Goal: Find contact information: Find contact information

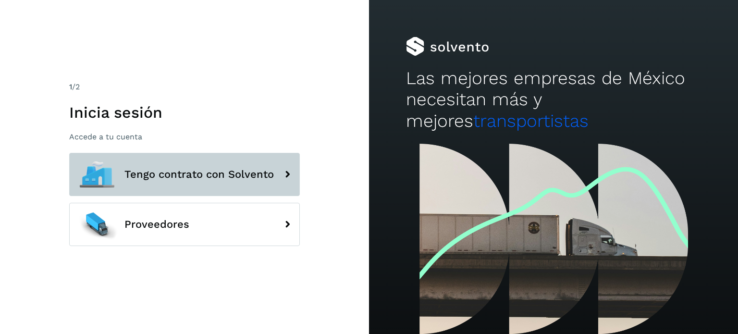
click at [214, 166] on button "Tengo contrato con Solvento" at bounding box center [184, 174] width 231 height 43
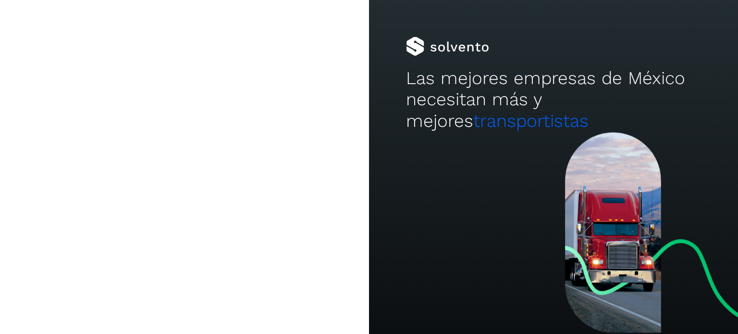
type input "**********"
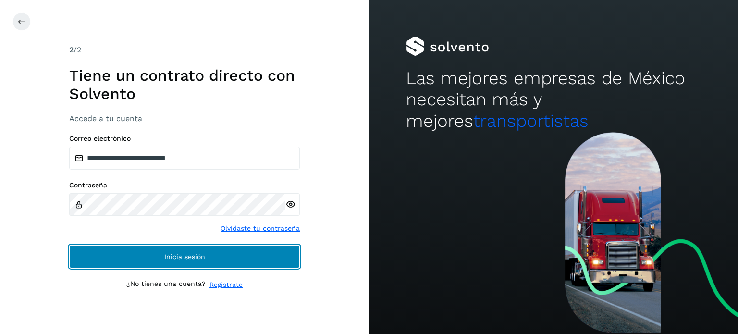
click at [187, 265] on button "Inicia sesión" at bounding box center [184, 256] width 231 height 23
click at [273, 257] on button "Inicia sesión" at bounding box center [184, 256] width 231 height 23
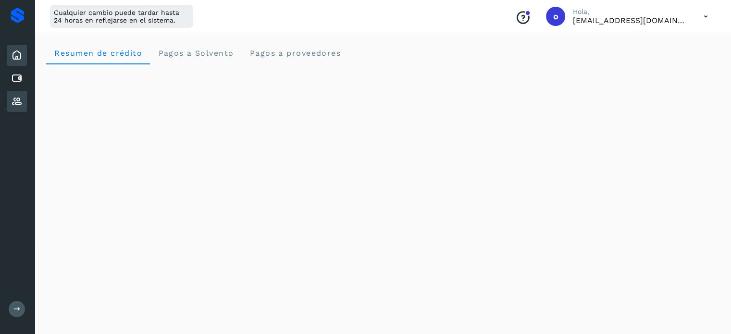
click at [15, 100] on icon at bounding box center [17, 102] width 12 height 12
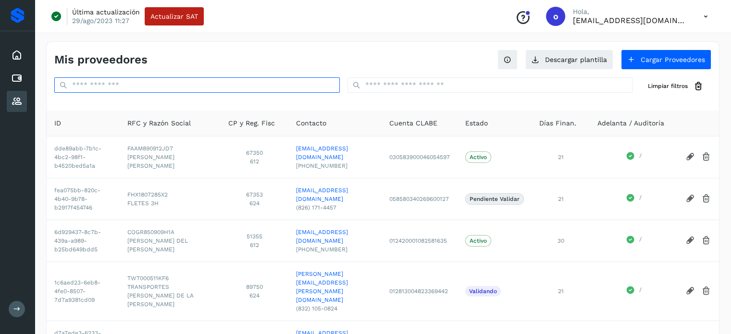
click at [211, 83] on input "text" at bounding box center [196, 84] width 285 height 15
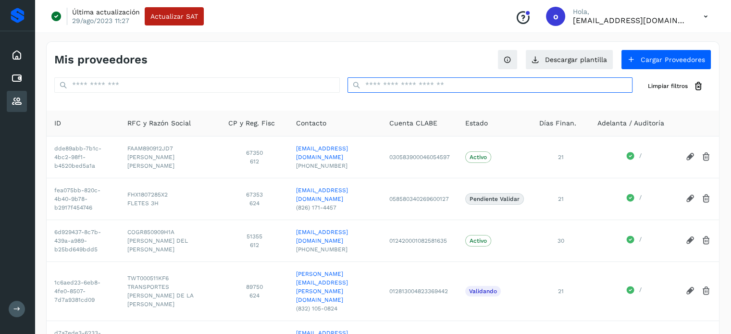
click at [446, 92] on input "text" at bounding box center [489, 84] width 285 height 15
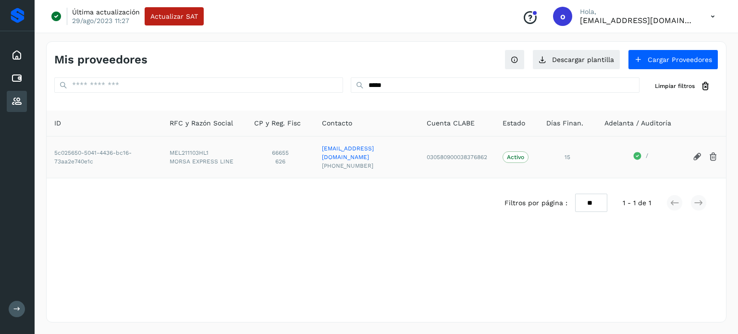
click at [695, 152] on icon at bounding box center [698, 157] width 10 height 10
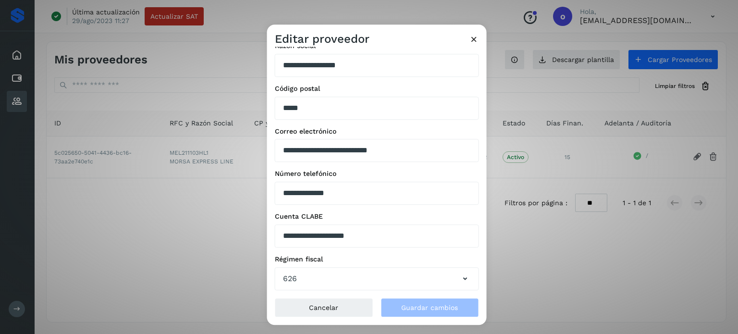
scroll to position [138, 0]
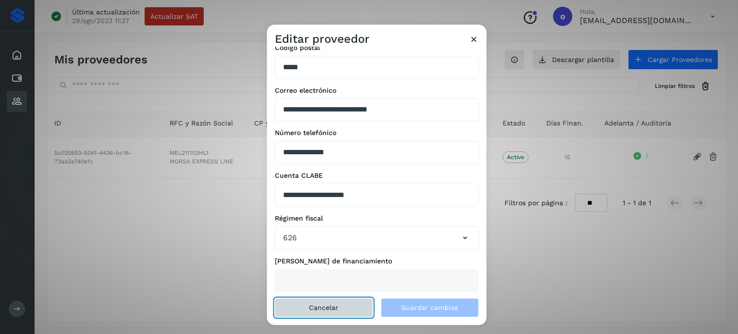
click at [320, 310] on span "Cancelar" at bounding box center [323, 307] width 29 height 7
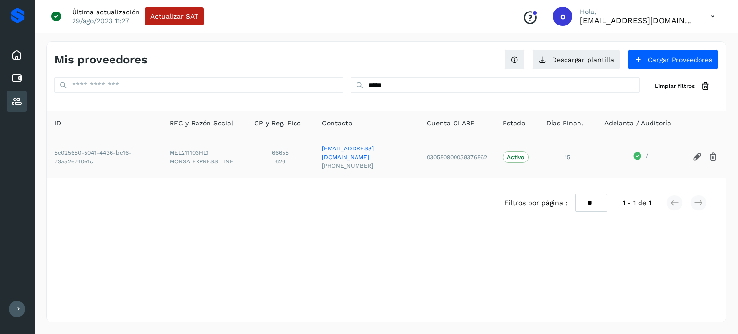
click at [718, 152] on icon at bounding box center [713, 157] width 10 height 10
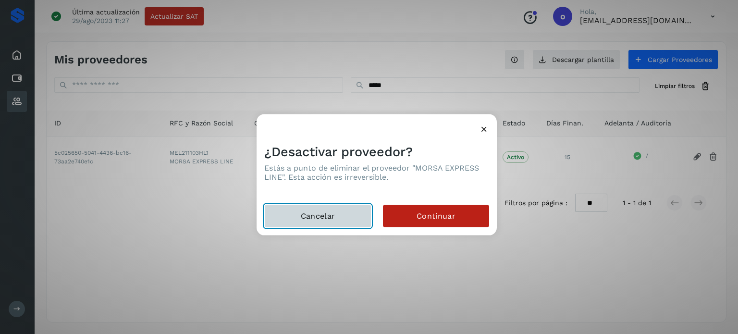
click at [320, 221] on button "Cancelar" at bounding box center [317, 216] width 107 height 23
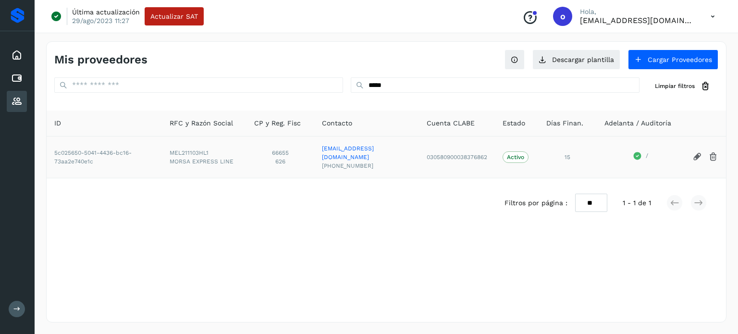
click at [701, 152] on icon at bounding box center [698, 157] width 10 height 10
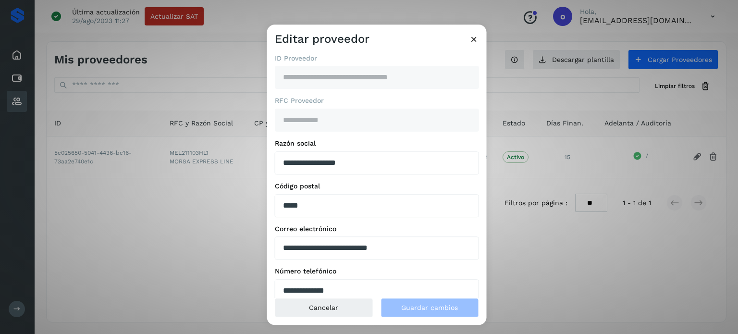
click at [176, 148] on div "**********" at bounding box center [369, 167] width 738 height 334
click at [176, 149] on span "MEL211103HL1" at bounding box center [204, 153] width 69 height 9
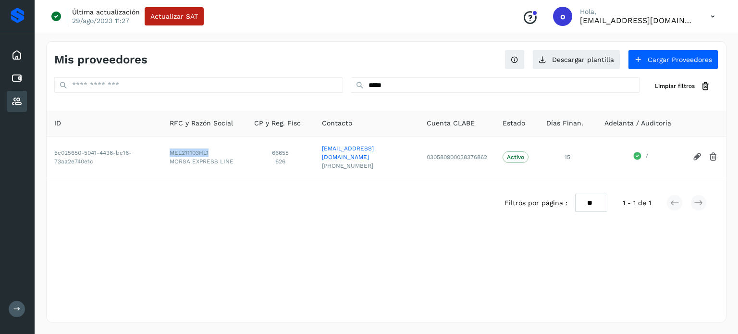
copy span "MEL211103HL1"
click at [170, 157] on span "MORSA EXPRESS LINE" at bounding box center [204, 161] width 69 height 9
drag, startPoint x: 164, startPoint y: 156, endPoint x: 235, endPoint y: 154, distance: 70.7
click at [235, 154] on td "MEL211103HL1 MORSA EXPRESS LINE" at bounding box center [204, 157] width 85 height 42
copy span "MORSA EXPRESS LINE"
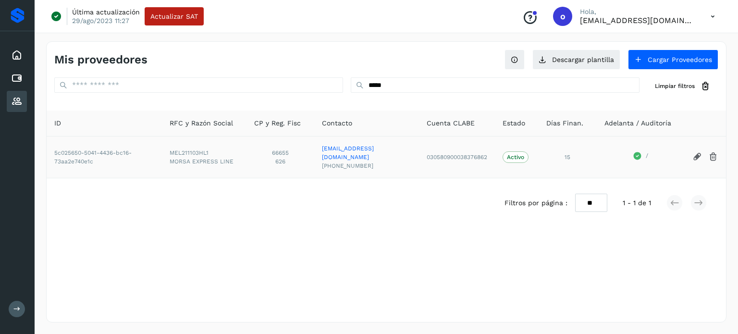
click at [277, 151] on span "66655" at bounding box center [280, 153] width 52 height 9
click at [274, 149] on span "66655" at bounding box center [280, 153] width 52 height 9
copy span "66655"
drag, startPoint x: 414, startPoint y: 148, endPoint x: 315, endPoint y: 148, distance: 99.0
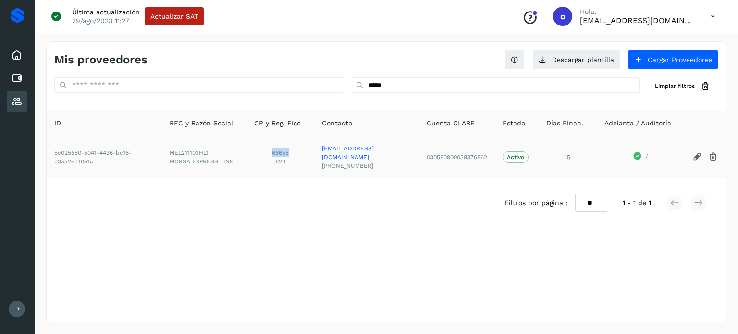
click at [315, 148] on td "[EMAIL_ADDRESS][DOMAIN_NAME] [PHONE_NUMBER]" at bounding box center [366, 157] width 105 height 42
copy link "[EMAIL_ADDRESS][DOMAIN_NAME]"
drag, startPoint x: 362, startPoint y: 154, endPoint x: 315, endPoint y: 161, distance: 47.2
click at [315, 161] on td "[EMAIL_ADDRESS][DOMAIN_NAME] [PHONE_NUMBER]" at bounding box center [366, 157] width 105 height 42
copy span "[PHONE_NUMBER]"
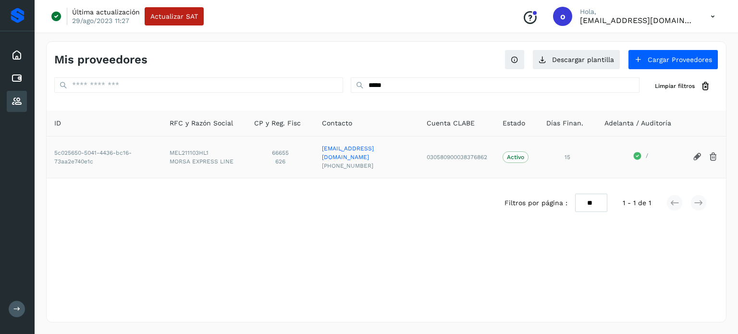
click at [698, 153] on icon at bounding box center [698, 157] width 10 height 10
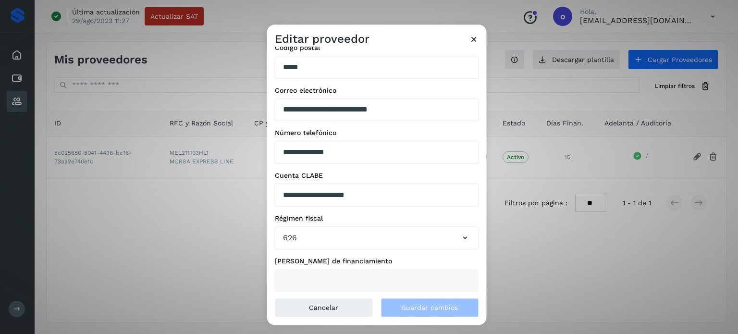
click at [479, 37] on div "Editar proveedor" at bounding box center [377, 36] width 220 height 22
click at [473, 39] on icon at bounding box center [474, 39] width 10 height 10
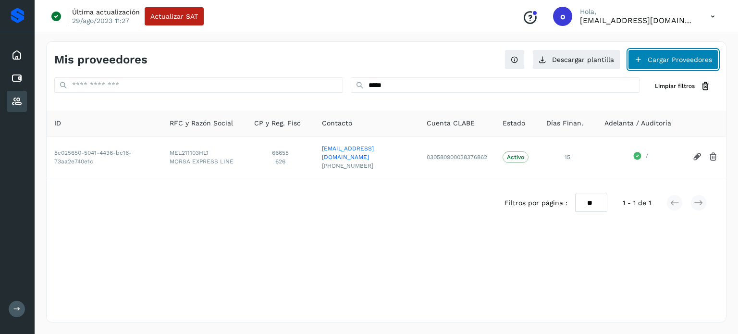
click at [687, 62] on button "Cargar Proveedores" at bounding box center [673, 60] width 90 height 20
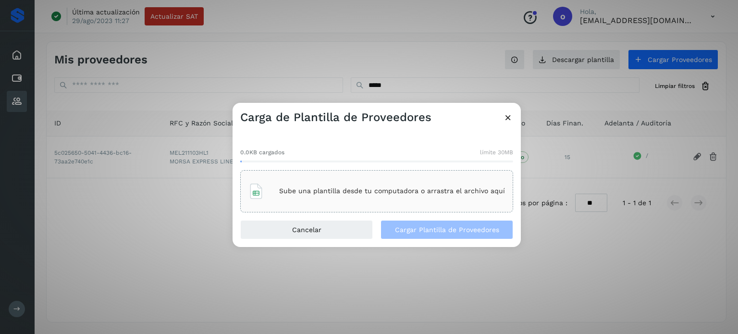
click at [395, 186] on div "Sube una plantilla desde tu computadora o arrastra el archivo aquí" at bounding box center [376, 191] width 257 height 26
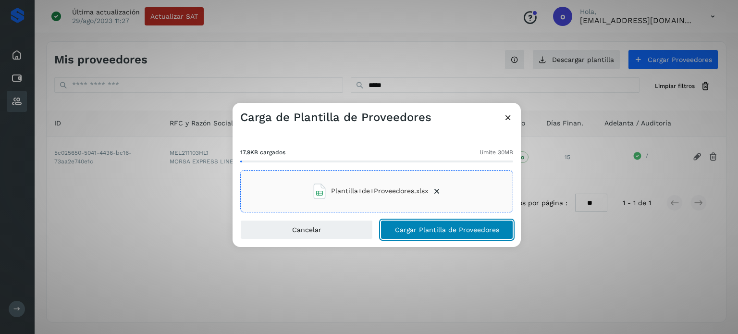
click at [406, 229] on span "Cargar Plantilla de Proveedores" at bounding box center [447, 229] width 104 height 7
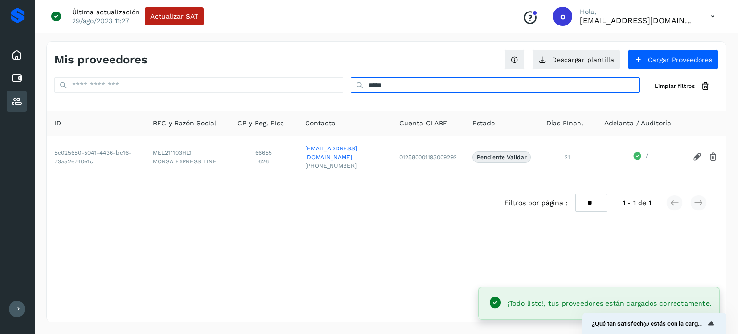
click at [376, 89] on input "*****" at bounding box center [495, 84] width 289 height 15
click at [377, 88] on input "*****" at bounding box center [495, 84] width 289 height 15
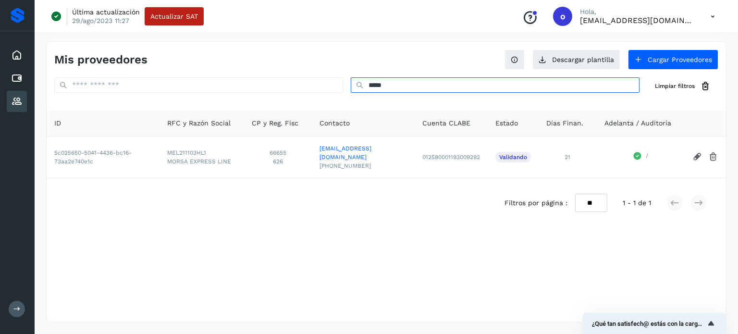
type input "*****"
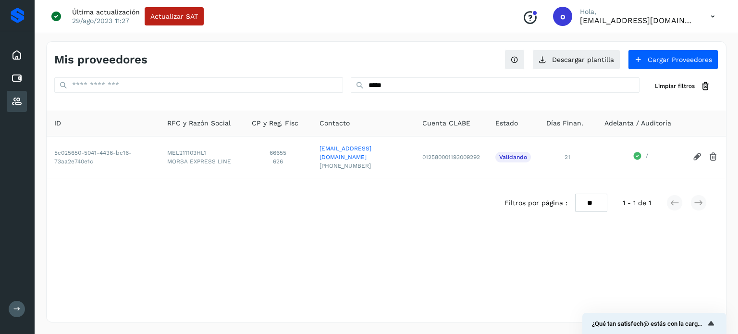
click at [415, 271] on div "Mis proveedores Descargar plantilla Cargar Proveedores ***** Limpiar filtros ID…" at bounding box center [386, 181] width 681 height 281
